Goal: Navigation & Orientation: Find specific page/section

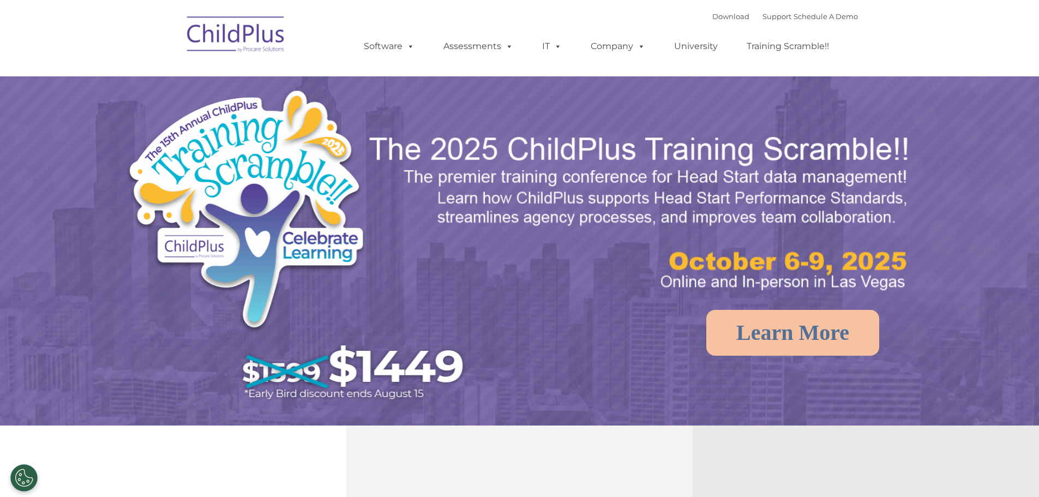
select select "MEDIUM"
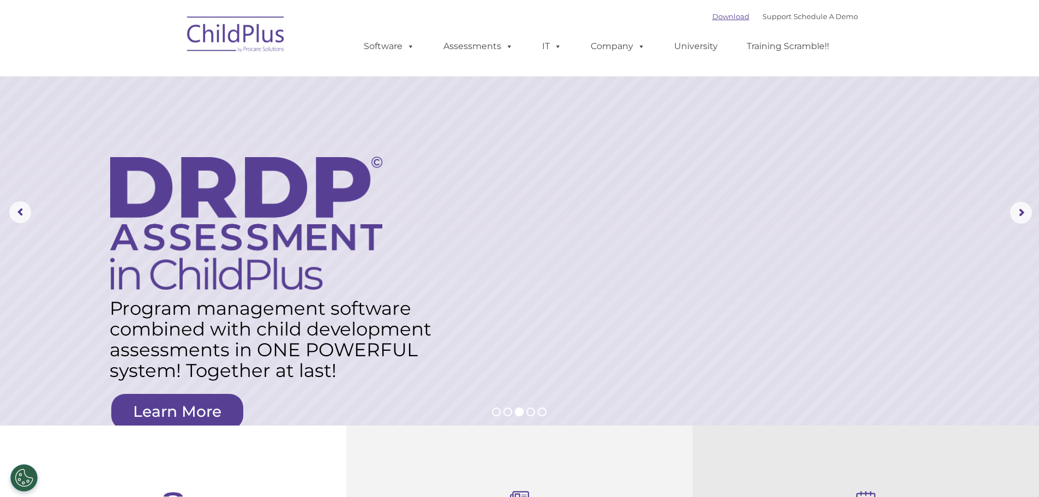
click at [713, 15] on link "Download" at bounding box center [731, 16] width 37 height 9
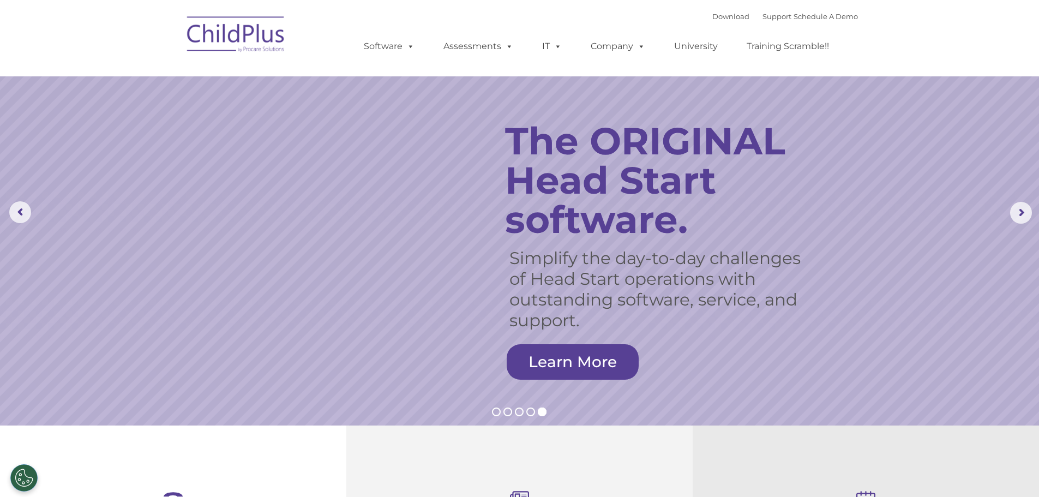
click at [888, 222] on rs-slide "Simplify the day-to-day challenges of Head Start operations with outstanding so…" at bounding box center [519, 213] width 1039 height 426
click at [261, 31] on img at bounding box center [236, 36] width 109 height 55
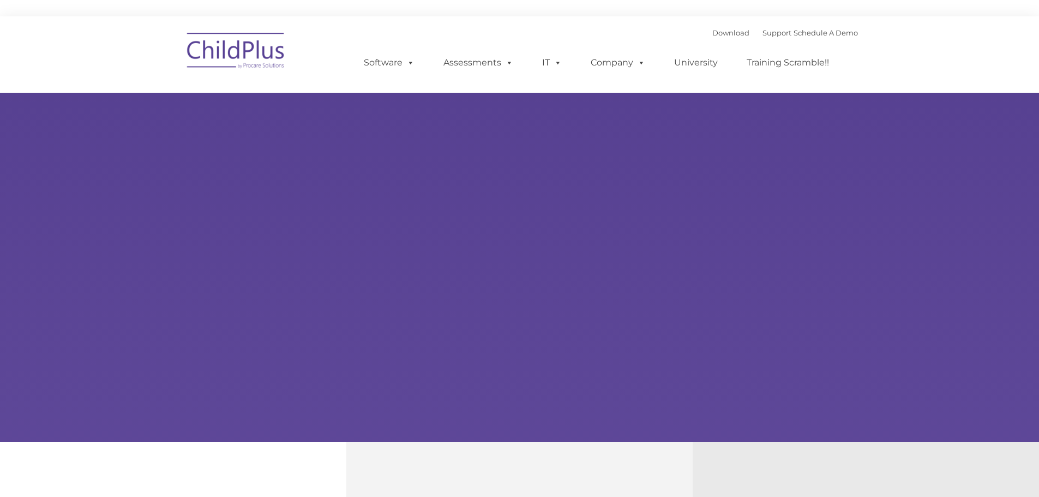
type input ""
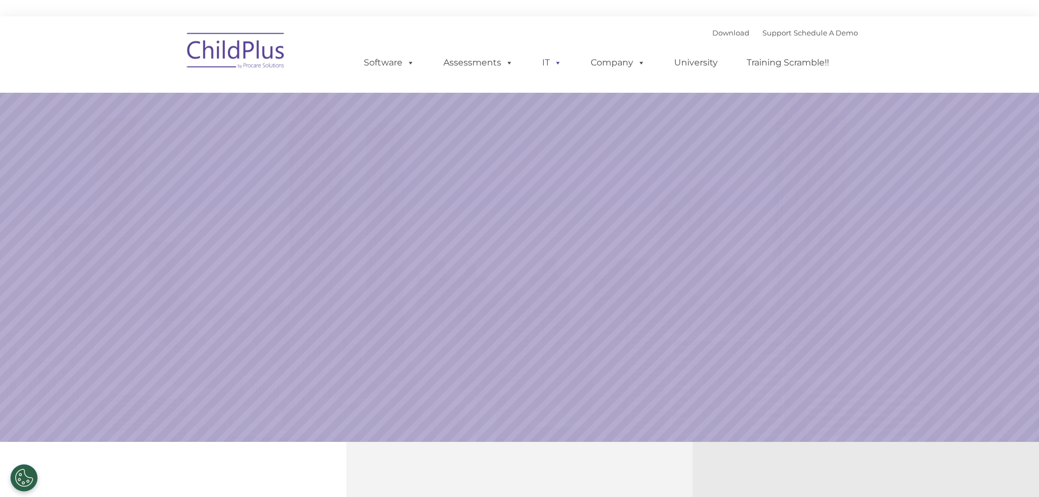
select select "MEDIUM"
